Goal: Task Accomplishment & Management: Use online tool/utility

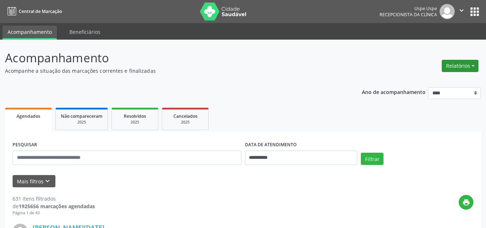
click at [453, 63] on button "Relatórios" at bounding box center [460, 66] width 37 height 12
click at [421, 79] on link "Agendamentos" at bounding box center [439, 81] width 77 height 10
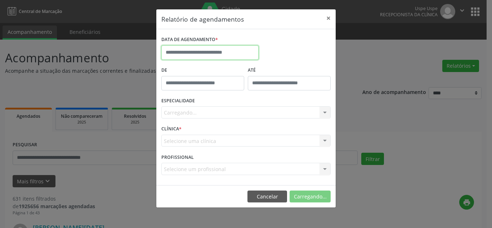
click at [204, 51] on input "text" at bounding box center [209, 52] width 97 height 14
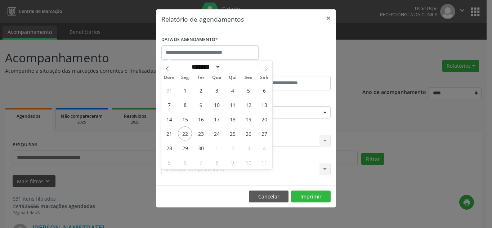
click at [265, 68] on icon at bounding box center [265, 68] width 5 height 5
select select "*"
click at [217, 89] on span "1" at bounding box center [216, 90] width 14 height 14
type input "**********"
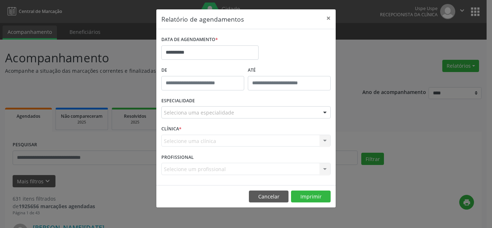
click at [241, 112] on div "Seleciona uma especialidade" at bounding box center [245, 112] width 169 height 12
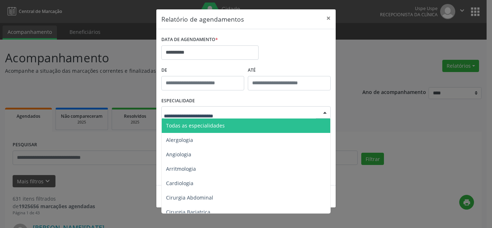
click at [236, 125] on span "Todas as especialidades" at bounding box center [247, 125] width 170 height 14
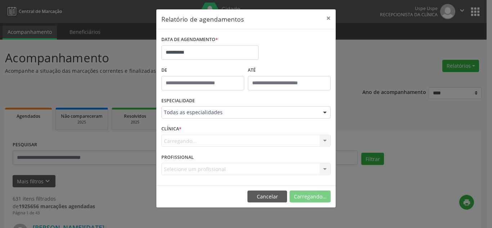
click at [225, 130] on div "CLÍNICA * [GEOGRAPHIC_DATA]... Nenhum resultado encontrado para: " " Não há nen…" at bounding box center [245, 137] width 173 height 28
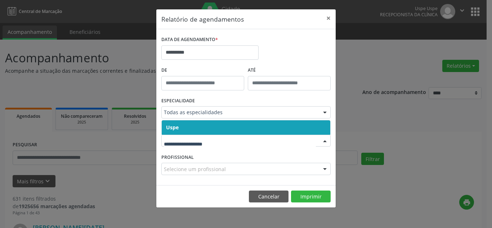
click at [215, 128] on span "Uspe" at bounding box center [246, 127] width 168 height 14
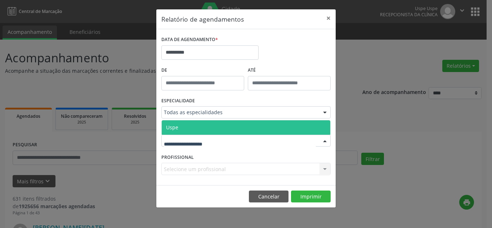
click at [213, 126] on span "Uspe" at bounding box center [246, 127] width 168 height 14
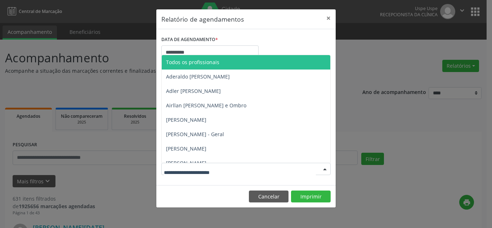
click at [234, 167] on div at bounding box center [245, 169] width 169 height 12
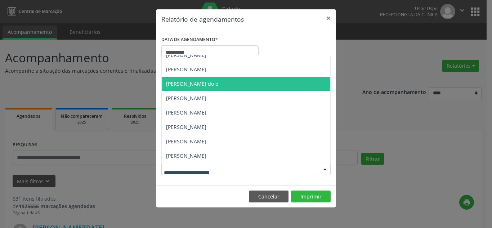
scroll to position [1727, 0]
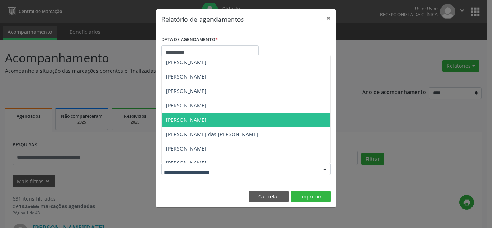
click at [206, 121] on span "[PERSON_NAME]" at bounding box center [186, 119] width 40 height 7
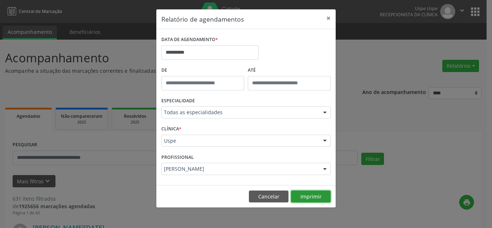
click at [306, 200] on button "Imprimir" at bounding box center [311, 196] width 40 height 12
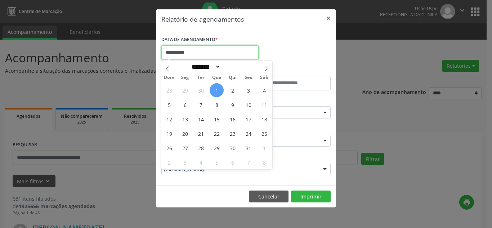
click at [216, 57] on input "**********" at bounding box center [209, 52] width 97 height 14
click at [214, 105] on span "8" at bounding box center [216, 105] width 14 height 14
type input "**********"
click at [214, 105] on span "8" at bounding box center [216, 105] width 14 height 14
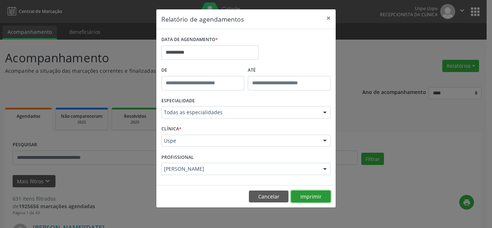
click at [302, 193] on button "Imprimir" at bounding box center [311, 196] width 40 height 12
